Goal: Browse casually: Explore the website without a specific task or goal

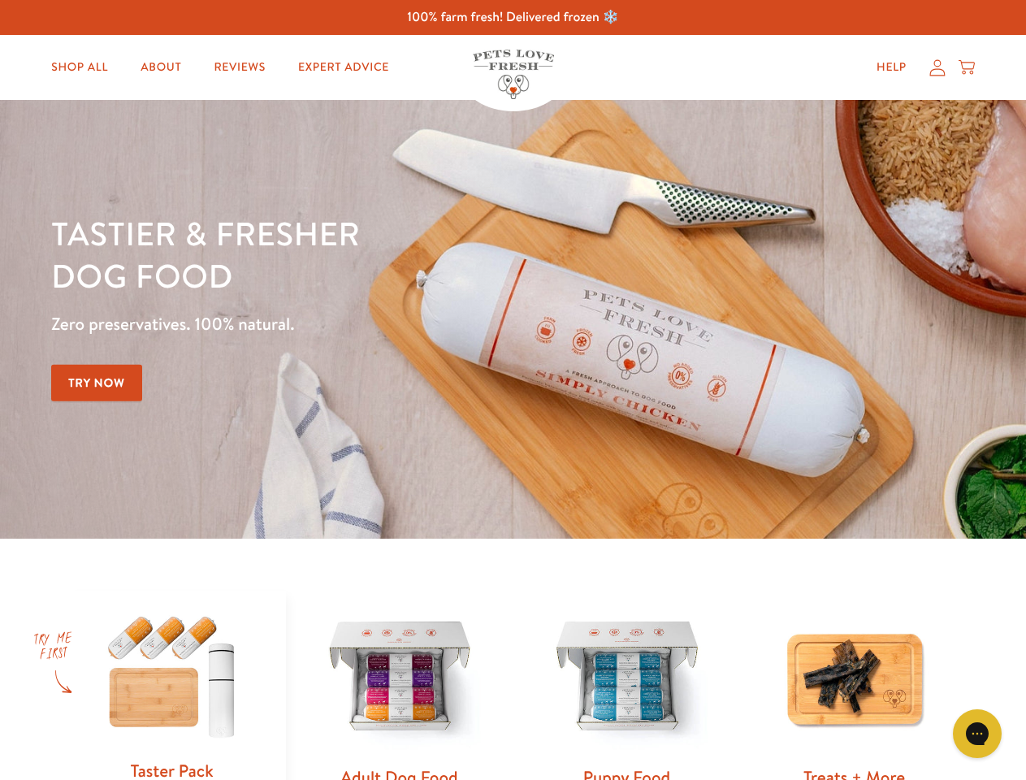
click at [513, 390] on div "Tastier & fresher dog food Zero preservatives. 100% natural. Try Now" at bounding box center [359, 319] width 616 height 214
click at [977, 733] on icon "Gorgias live chat" at bounding box center [976, 732] width 15 height 15
